Goal: Find specific page/section: Find specific page/section

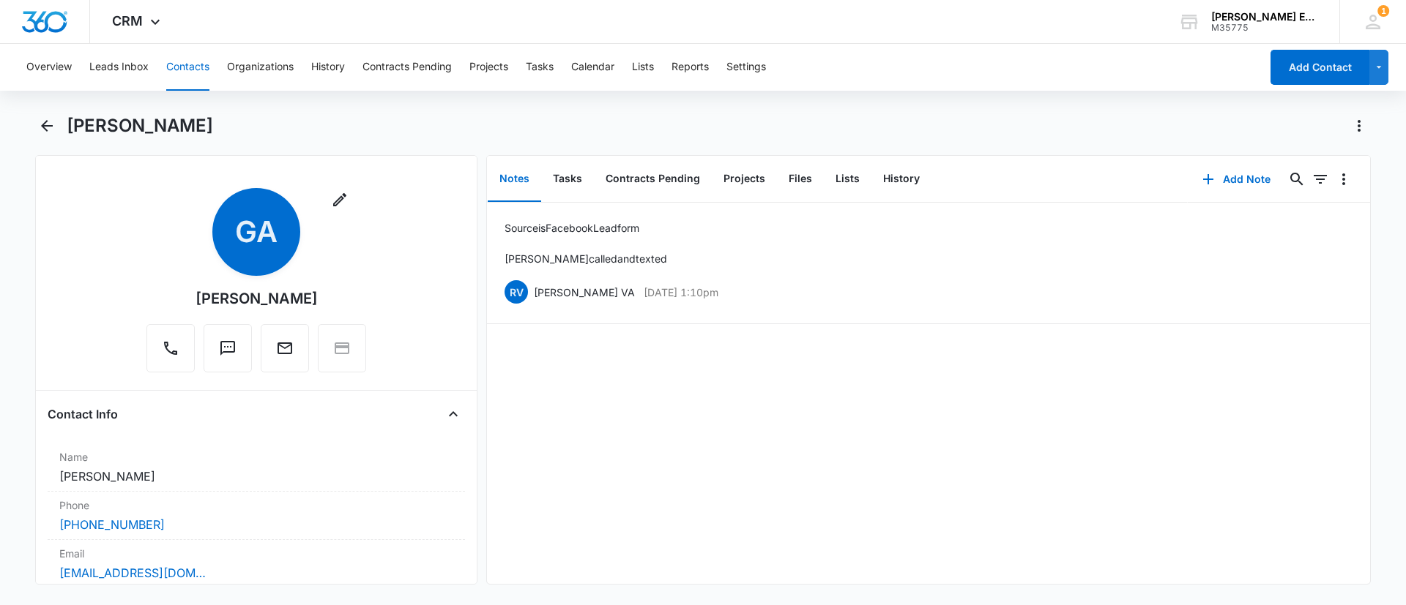
click at [170, 64] on button "Contacts" at bounding box center [187, 67] width 43 height 47
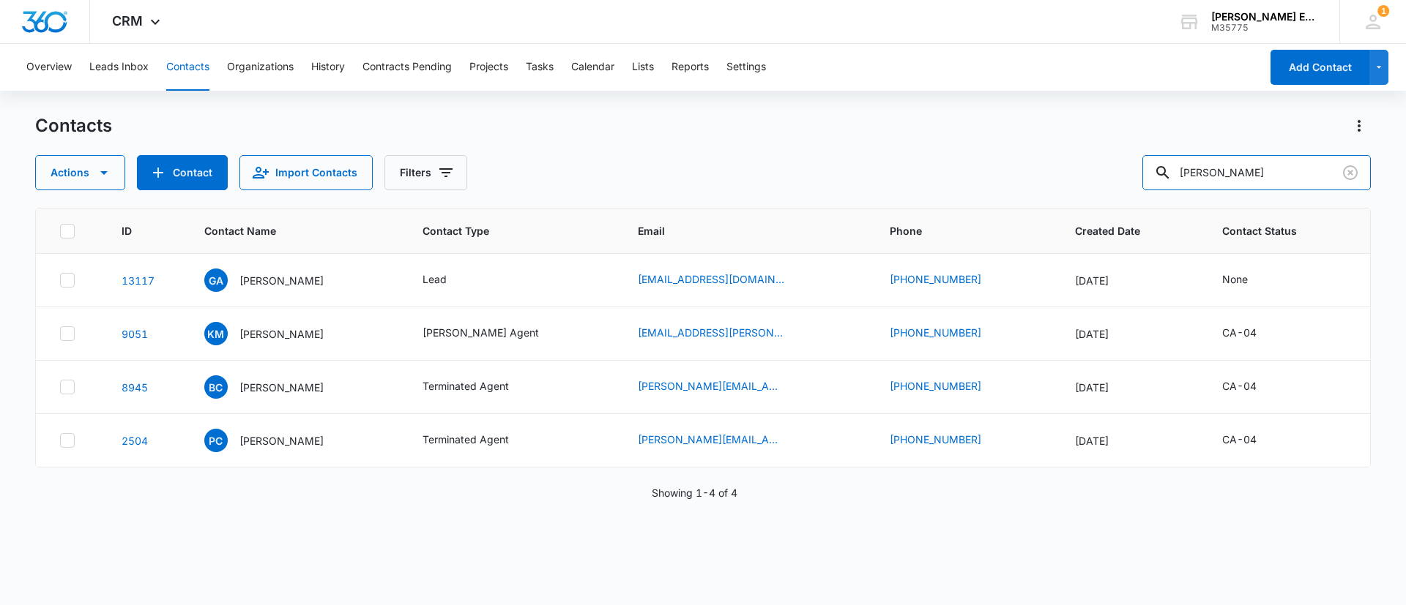
drag, startPoint x: 1247, startPoint y: 170, endPoint x: 1129, endPoint y: 182, distance: 119.2
click at [1129, 182] on div "Actions Contact Import Contacts Filters [PERSON_NAME]" at bounding box center [702, 172] width 1335 height 35
paste input "[PERSON_NAME]"
type input "[PERSON_NAME]"
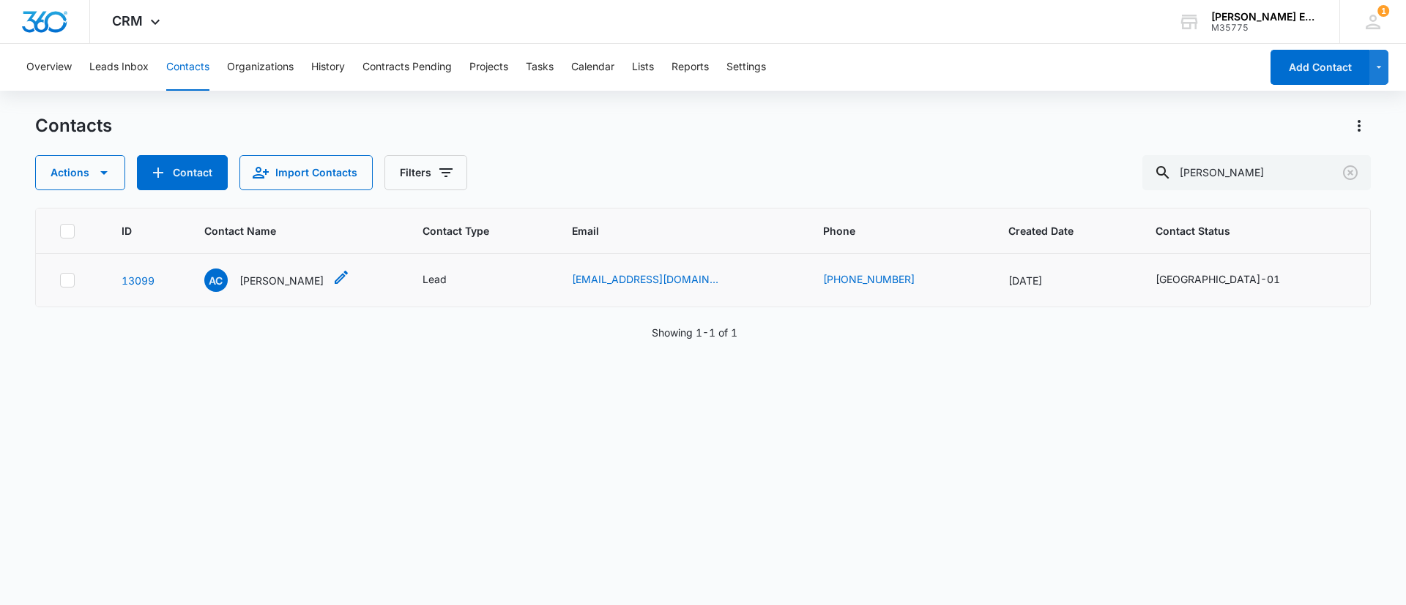
click at [286, 273] on p "[PERSON_NAME]" at bounding box center [281, 280] width 84 height 15
